Goal: Task Accomplishment & Management: Manage account settings

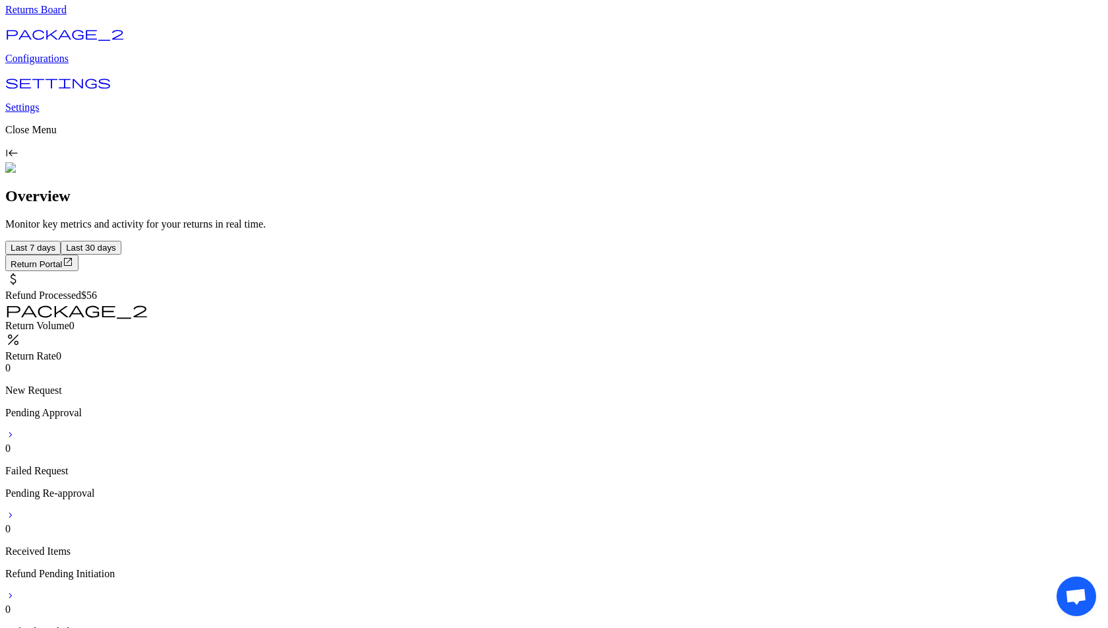
scroll to position [102, 0]
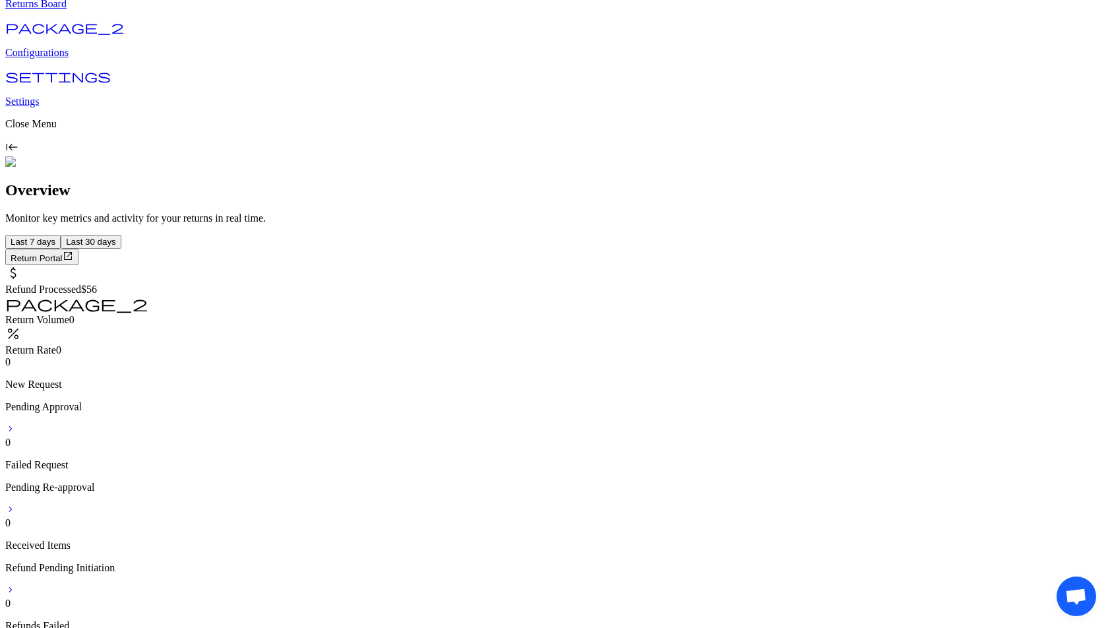
drag, startPoint x: 1070, startPoint y: 580, endPoint x: 858, endPoint y: 561, distance: 212.6
drag, startPoint x: 35, startPoint y: 49, endPoint x: 0, endPoint y: 181, distance: 137.1
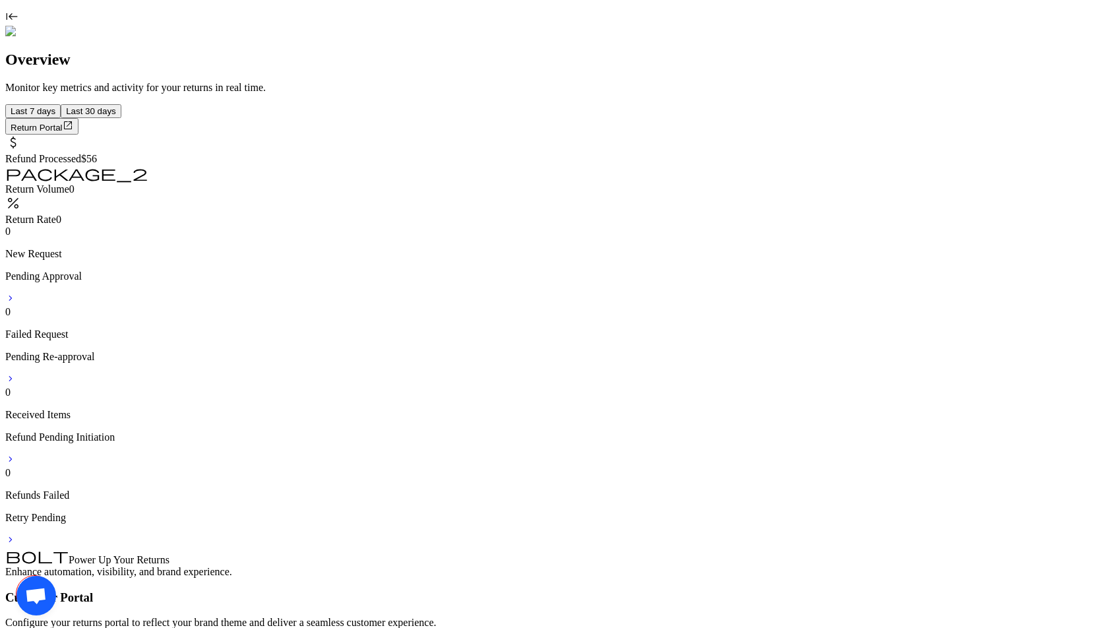
scroll to position [241, 0]
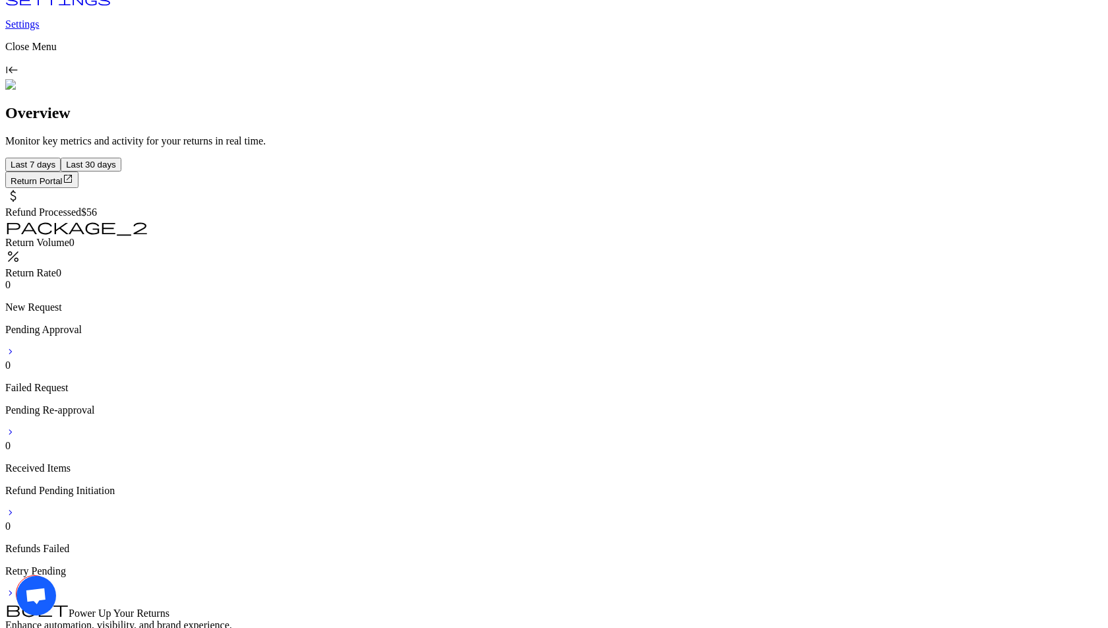
scroll to position [142, 0]
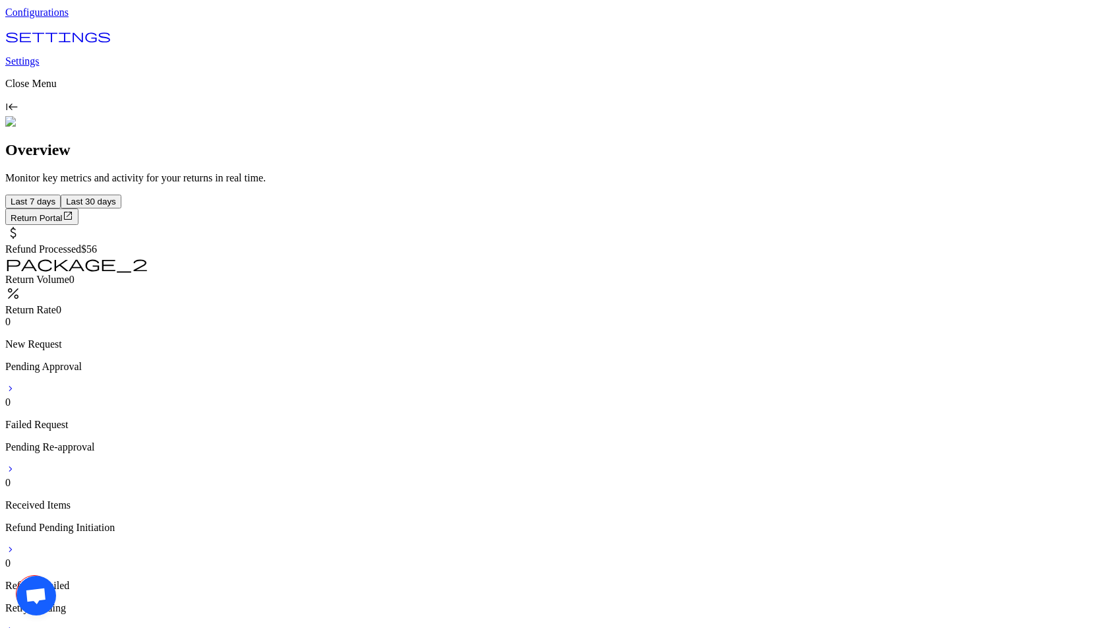
click at [64, 18] on p "Configurations" at bounding box center [553, 13] width 1097 height 12
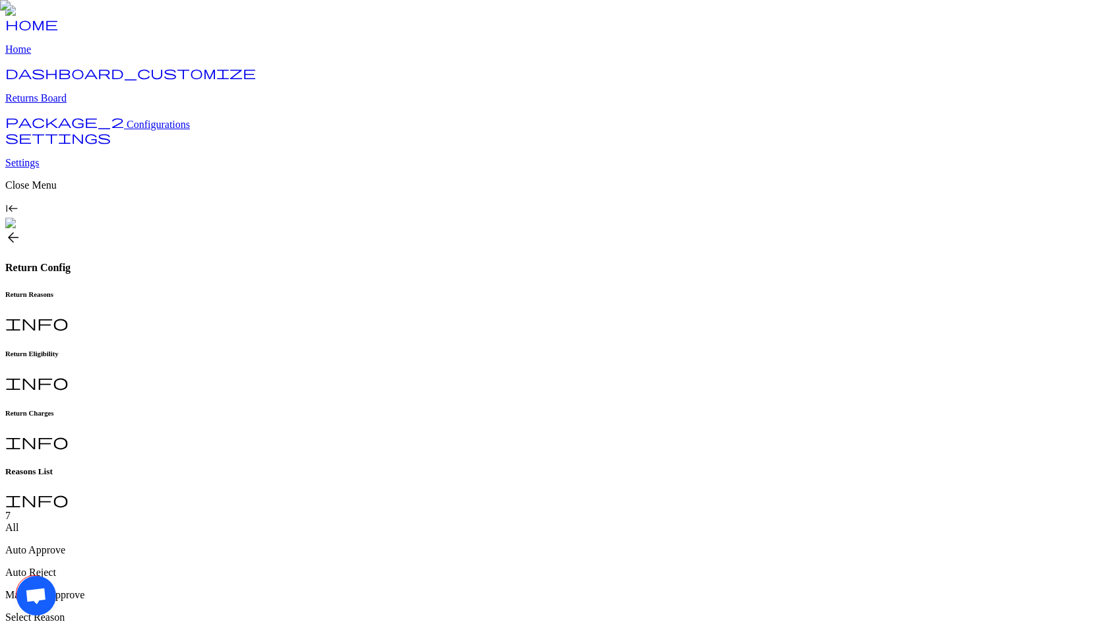
click at [436, 409] on h6 "Return Charges" at bounding box center [553, 413] width 1097 height 8
click at [249, 290] on h6 "Return Reasons" at bounding box center [553, 294] width 1097 height 8
click at [462, 409] on h6 "Return Charges" at bounding box center [553, 413] width 1097 height 8
type input "**********"
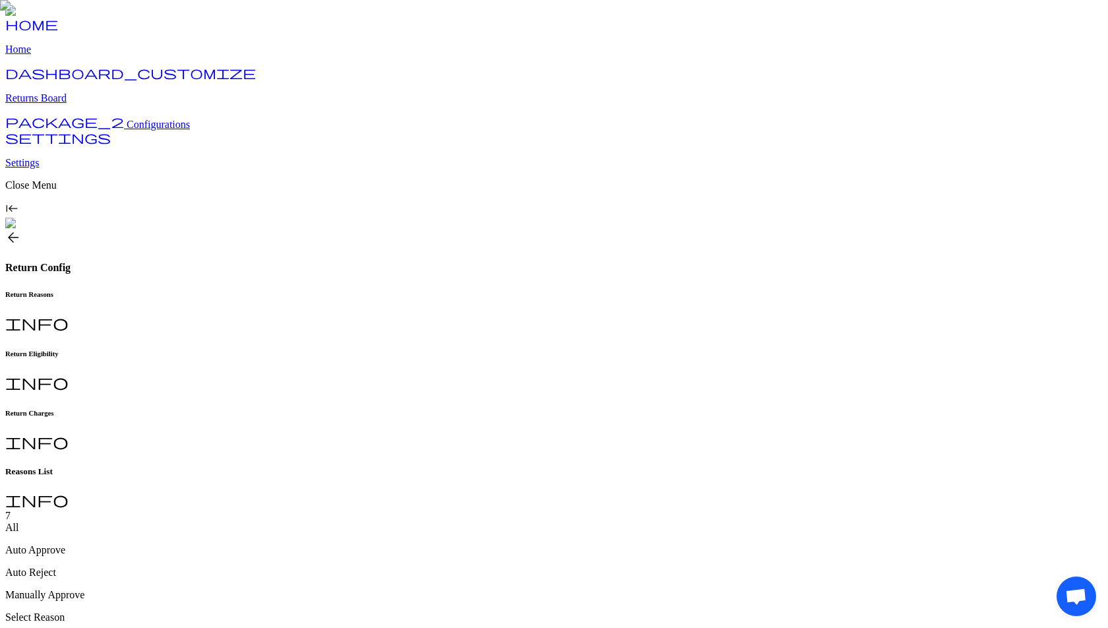
click at [451, 409] on h6 "Return Charges" at bounding box center [553, 413] width 1097 height 8
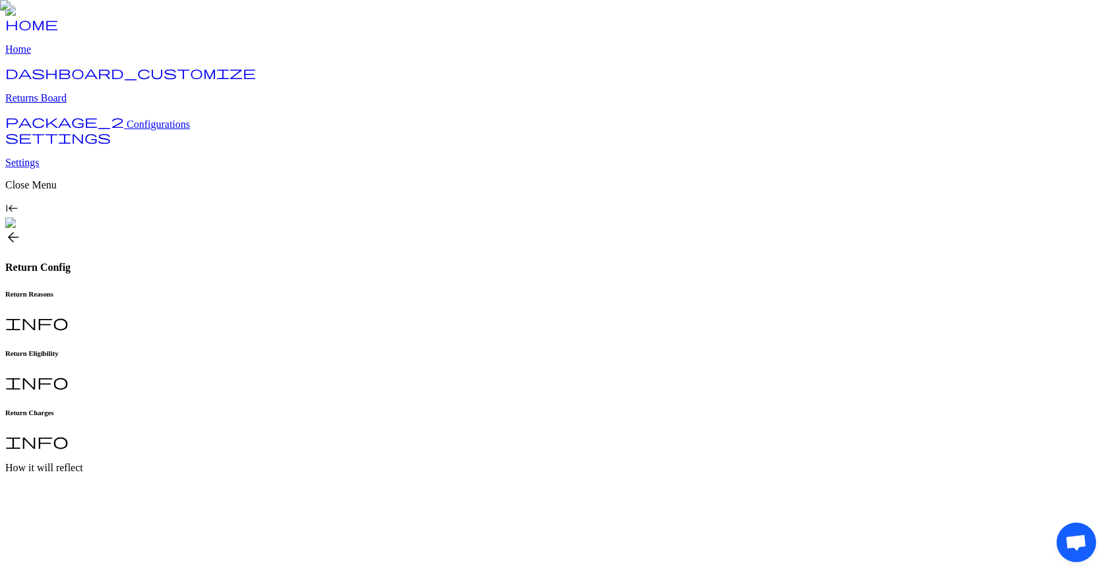
click at [234, 290] on h6 "Return Reasons" at bounding box center [553, 294] width 1097 height 8
type input "**********"
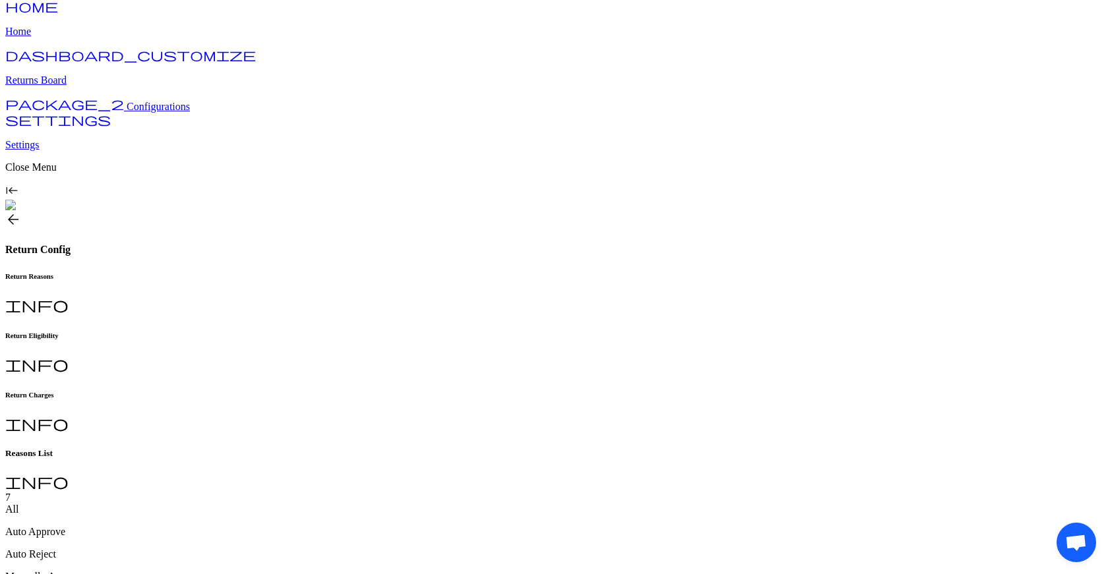
click at [915, 383] on img at bounding box center [554, 269] width 1108 height 574
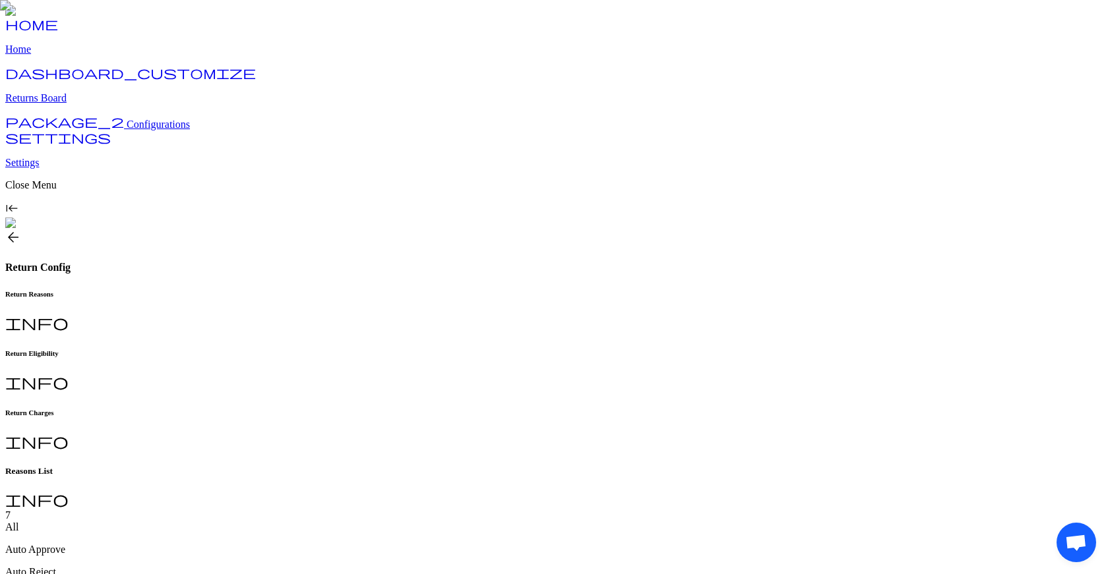
click at [331, 350] on div "Return Eligibility info" at bounding box center [553, 371] width 1097 height 43
click at [243, 290] on div "Return Reasons info" at bounding box center [553, 311] width 1097 height 43
click at [21, 230] on span "arrow_back" at bounding box center [13, 238] width 16 height 16
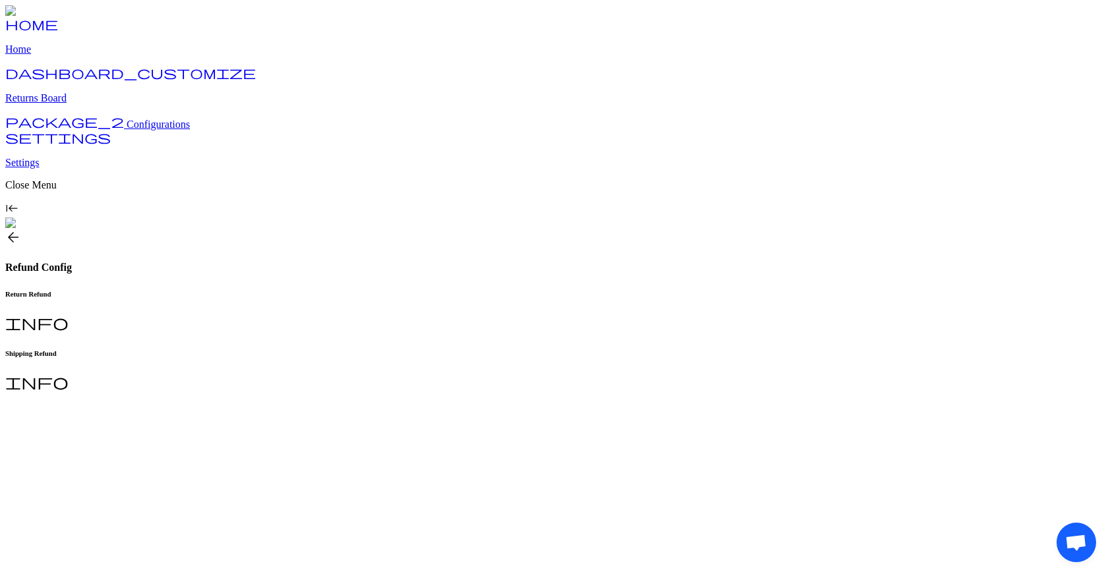
click at [330, 350] on div "Shipping Refund info" at bounding box center [553, 371] width 1097 height 43
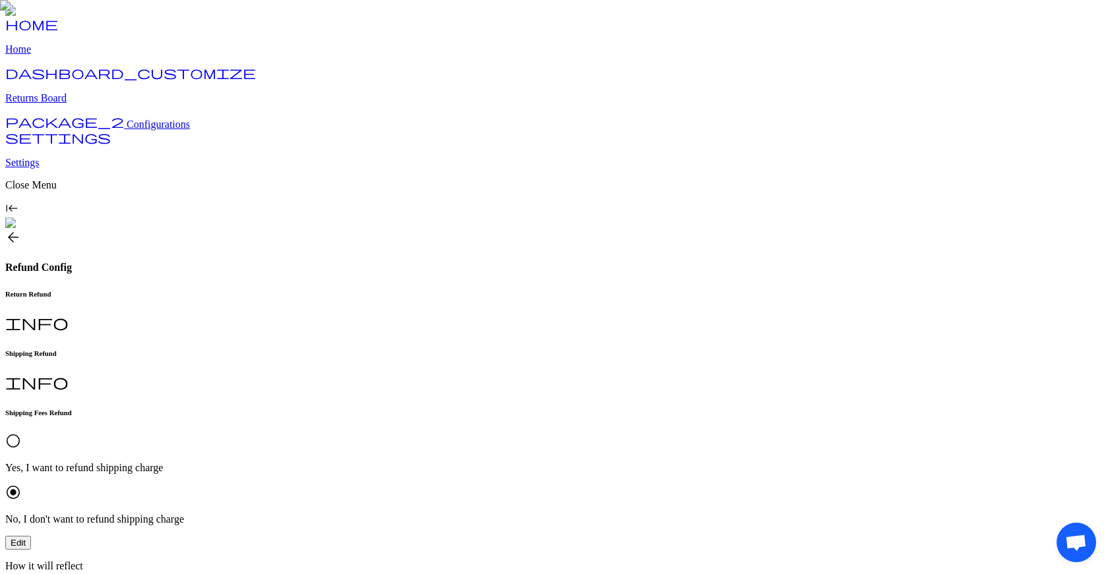
click at [223, 383] on div "radio_button_unchecked Yes, I want to refund shipping charge radio_button_check…" at bounding box center [553, 479] width 1097 height 92
click at [31, 383] on button "Edit" at bounding box center [18, 543] width 26 height 14
click at [21, 383] on span "radio_button_unchecked" at bounding box center [13, 441] width 16 height 16
click at [82, 383] on button "Review & Submit" at bounding box center [43, 557] width 77 height 14
click at [26, 383] on span "Edit" at bounding box center [18, 543] width 15 height 10
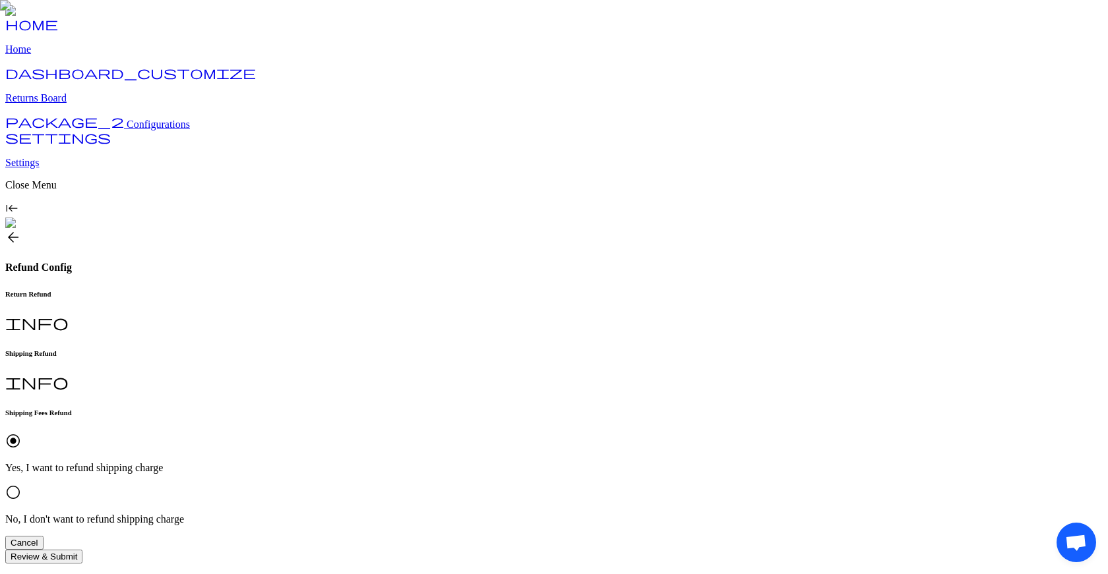
click at [44, 383] on button "Cancel" at bounding box center [24, 543] width 38 height 14
click at [21, 230] on span "arrow_back" at bounding box center [13, 238] width 16 height 16
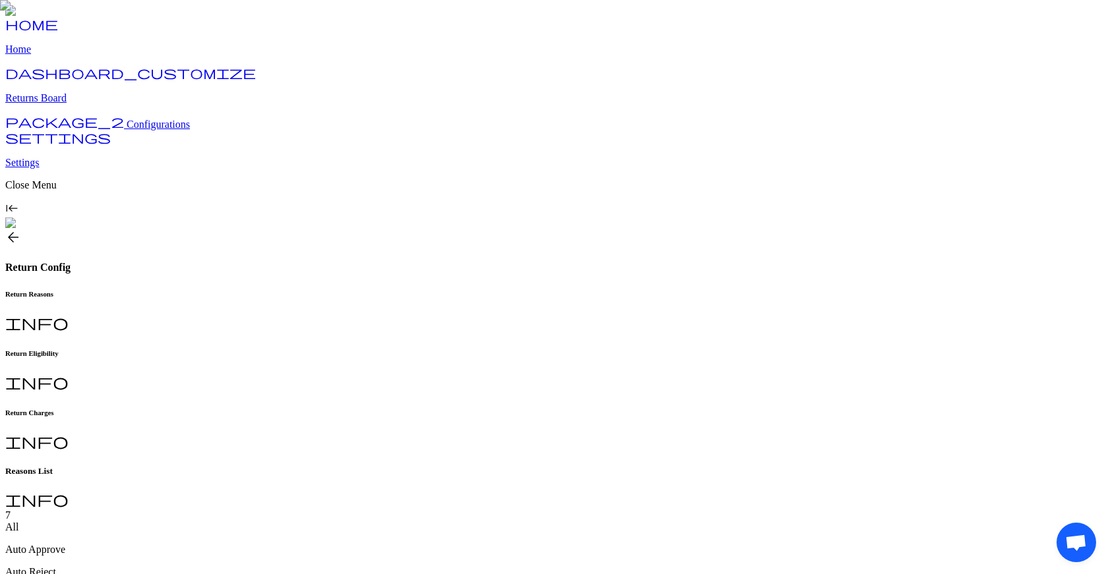
scroll to position [18, 0]
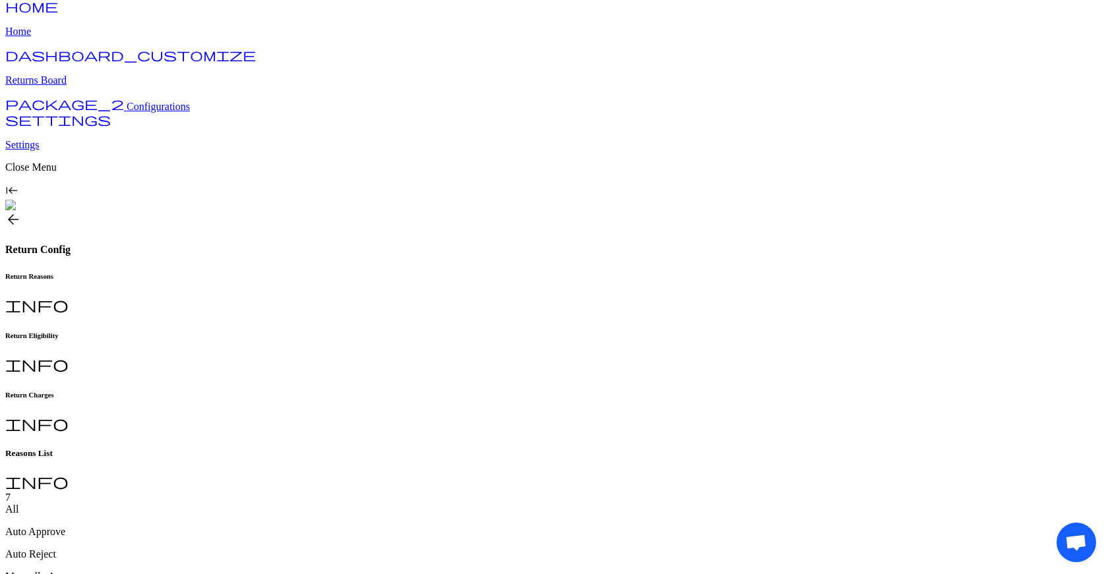
click at [454, 391] on h6 "Return Charges" at bounding box center [553, 395] width 1097 height 8
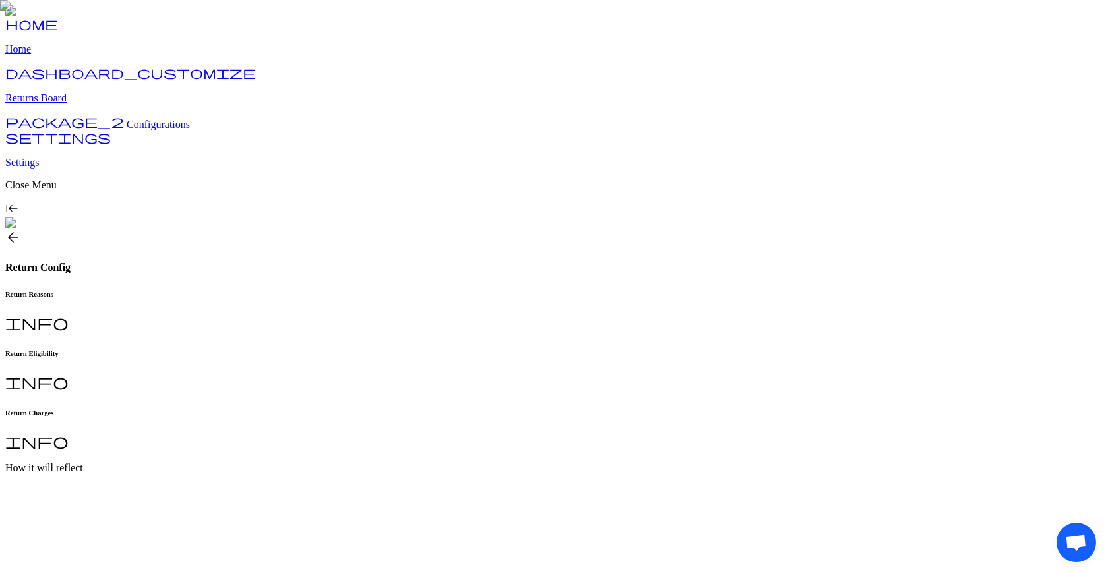
click at [243, 290] on h6 "Return Reasons" at bounding box center [553, 294] width 1097 height 8
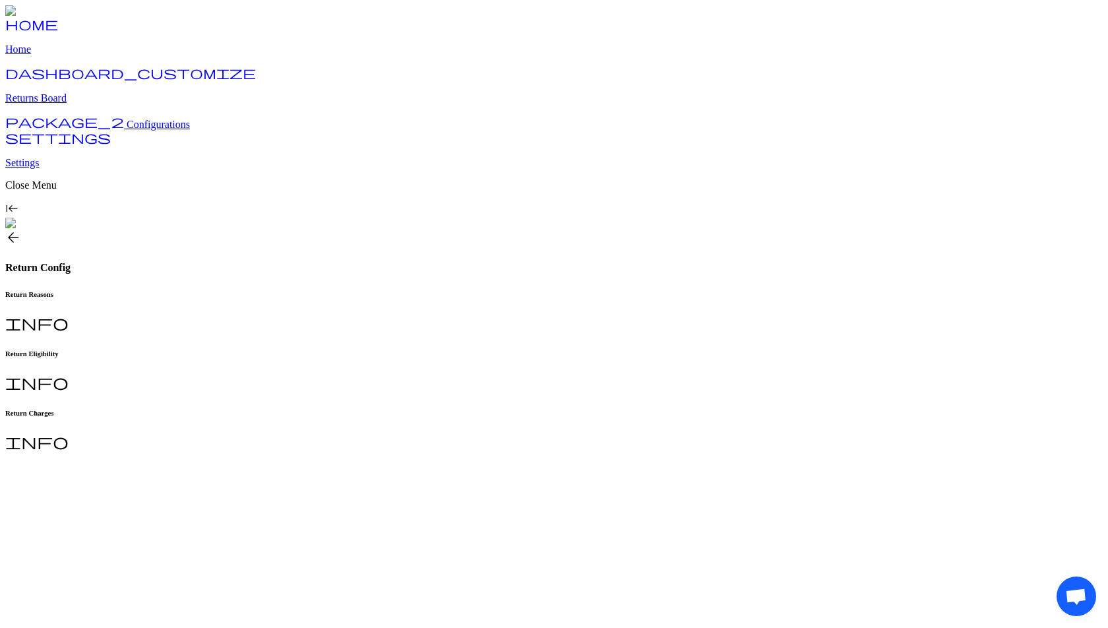
click at [452, 409] on div "Return Charges info" at bounding box center [553, 430] width 1097 height 43
